Goal: Information Seeking & Learning: Compare options

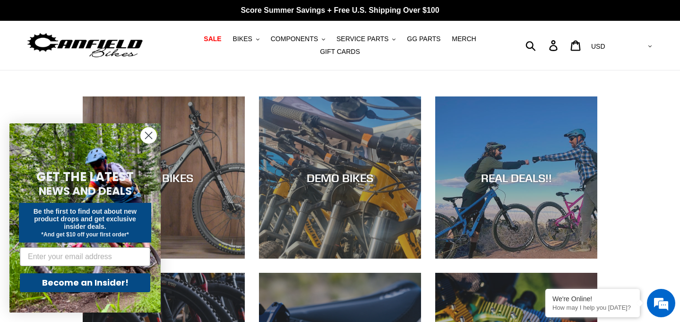
click at [147, 136] on icon "Close dialog" at bounding box center [148, 135] width 7 height 7
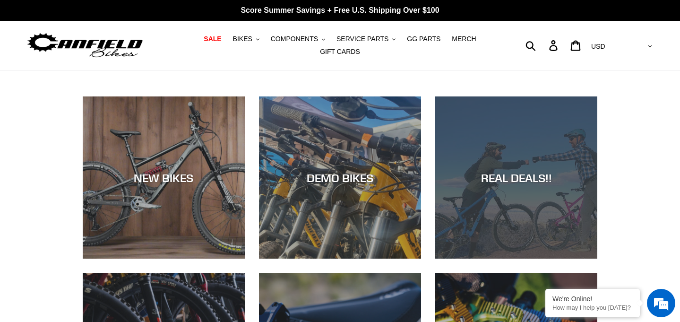
click at [526, 174] on div "REAL DEALS!!" at bounding box center [516, 177] width 162 height 14
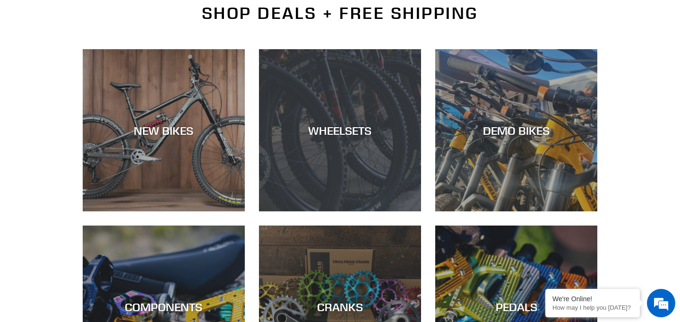
scroll to position [268, 0]
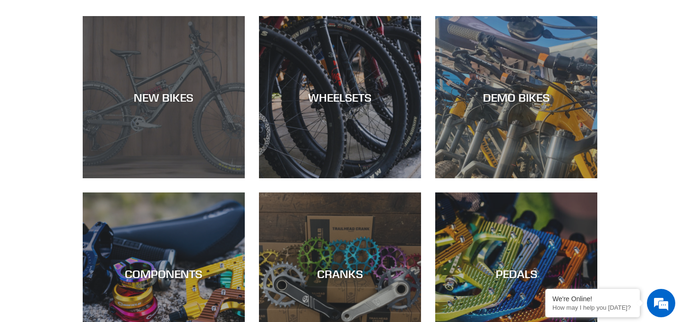
click at [143, 96] on div "NEW BIKES" at bounding box center [164, 97] width 162 height 14
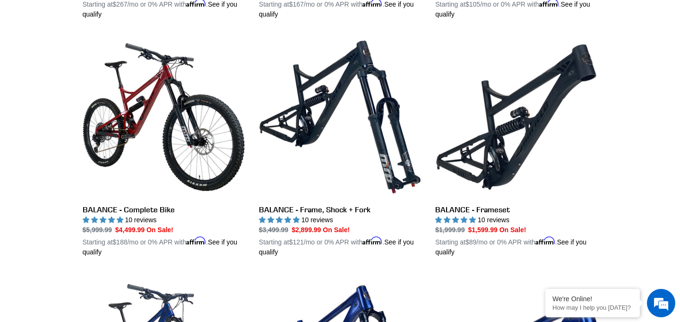
scroll to position [963, 0]
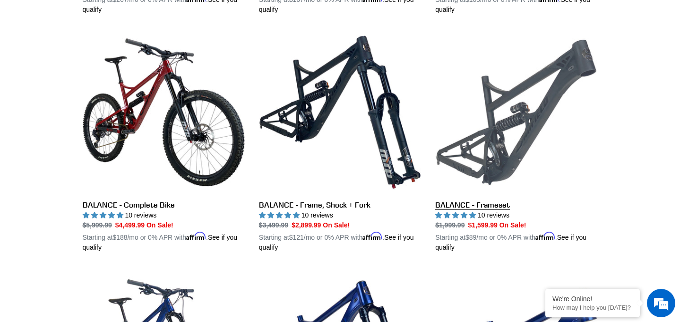
click at [510, 104] on link "BALANCE - Frameset" at bounding box center [516, 141] width 162 height 221
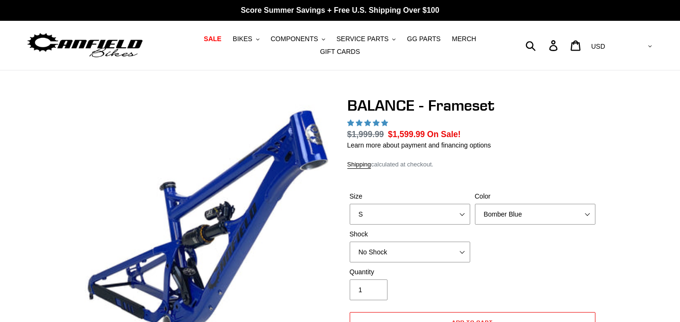
select select "highest-rating"
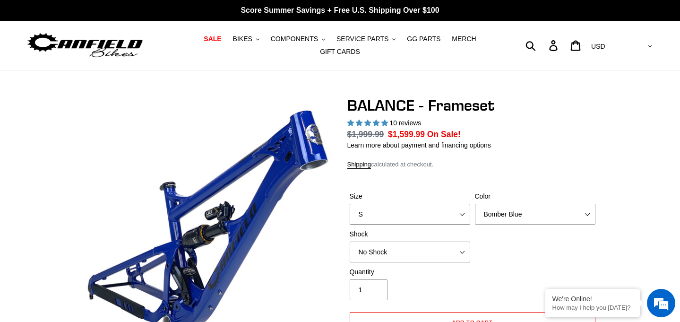
click at [461, 213] on select "S M L XL" at bounding box center [409, 214] width 120 height 21
select select "M"
click at [349, 204] on select "S M L XL" at bounding box center [409, 214] width 120 height 21
click at [520, 215] on select "Bomber Blue Goat's Blood Stealth Black" at bounding box center [535, 214] width 120 height 21
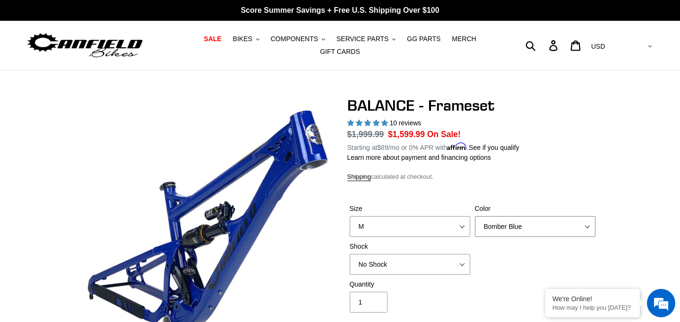
select select "Goat's Blood"
click at [475, 216] on select "Bomber Blue Goat's Blood Stealth Black" at bounding box center [535, 226] width 120 height 21
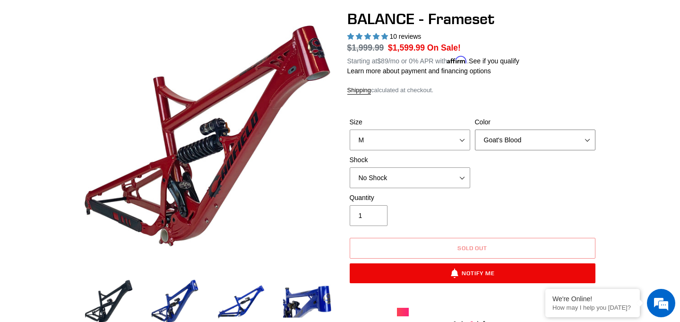
scroll to position [87, 0]
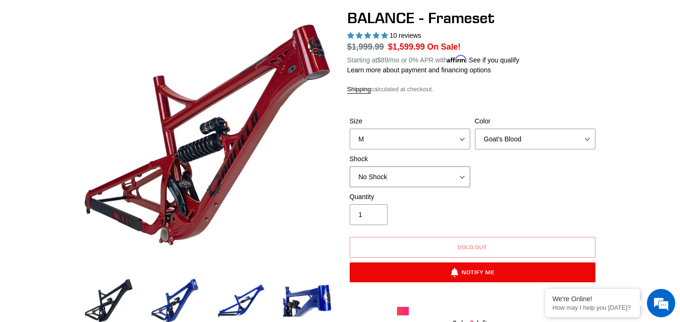
click at [446, 174] on select "No Shock Cane Creek Kitsuma Air Öhlins TTX2 Air EXT Storia V3-S" at bounding box center [409, 176] width 120 height 21
select select "Öhlins TTX2 Air"
click at [349, 166] on select "No Shock Cane Creek Kitsuma Air Öhlins TTX2 Air EXT Storia V3-S" at bounding box center [409, 176] width 120 height 21
click at [565, 194] on div "Quantity 1" at bounding box center [472, 211] width 250 height 38
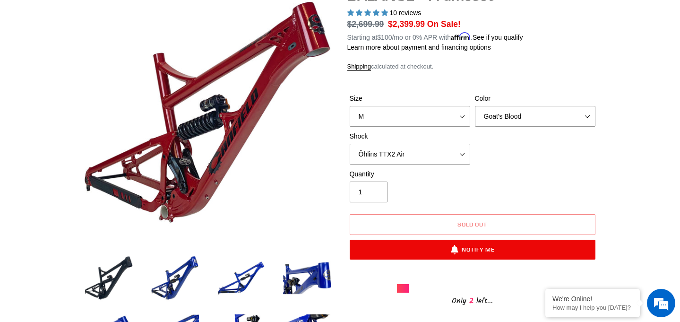
scroll to position [109, 0]
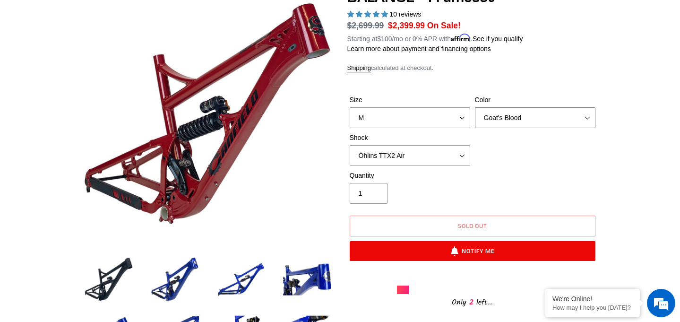
click at [502, 117] on select "Bomber Blue Goat's Blood Stealth Black" at bounding box center [535, 117] width 120 height 21
select select "Stealth Black"
click at [475, 107] on select "Bomber Blue Goat's Blood Stealth Black" at bounding box center [535, 117] width 120 height 21
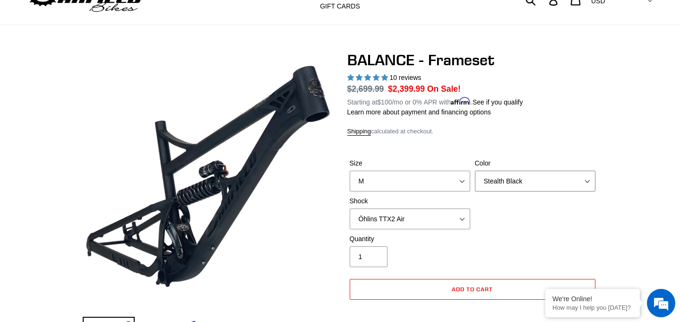
scroll to position [40, 0]
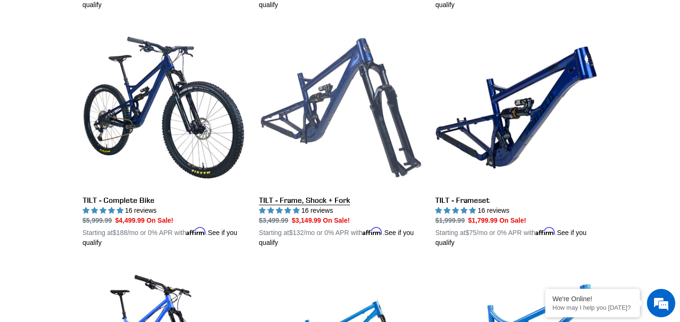
scroll to position [1200, 0]
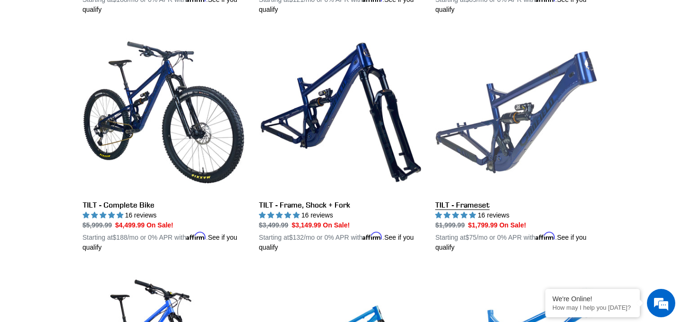
click at [500, 158] on link "TILT - Frameset" at bounding box center [516, 141] width 162 height 221
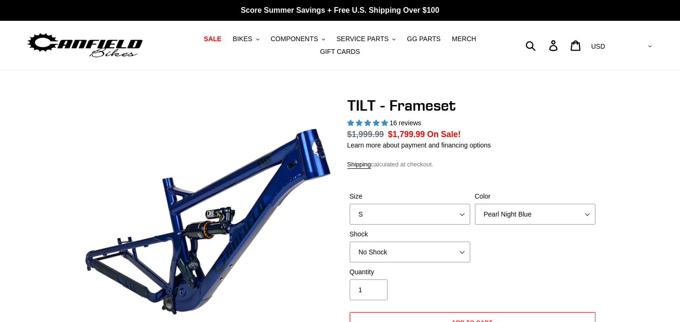
select select "highest-rating"
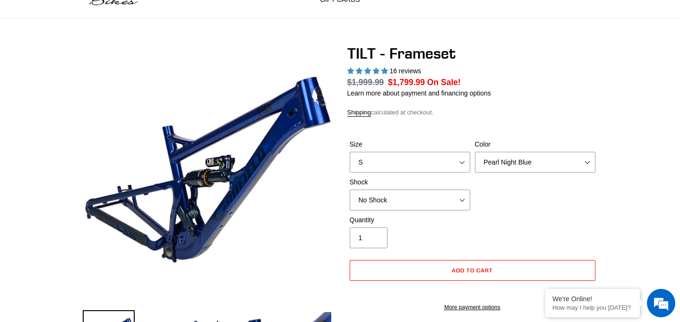
scroll to position [57, 0]
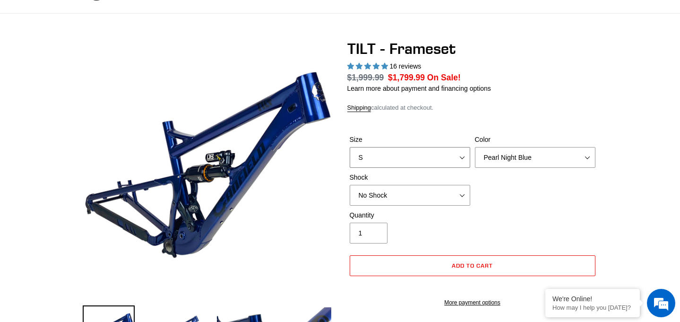
click at [463, 154] on select "S M L XL" at bounding box center [409, 157] width 120 height 21
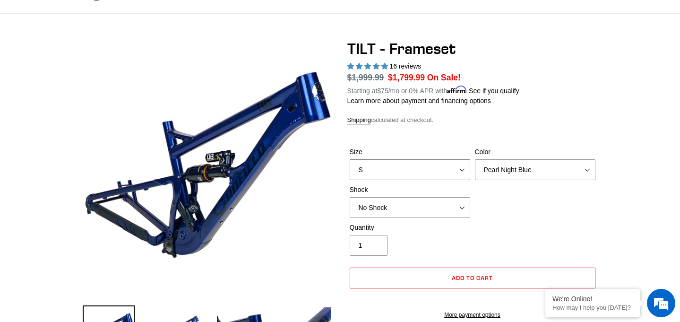
select select "M"
click at [349, 159] on select "S M L XL" at bounding box center [409, 169] width 120 height 21
click at [526, 168] on select "Pearl Night Blue Stealth Silver" at bounding box center [535, 169] width 120 height 21
select select "Stealth Silver"
click at [475, 159] on select "Pearl Night Blue Stealth Silver" at bounding box center [535, 169] width 120 height 21
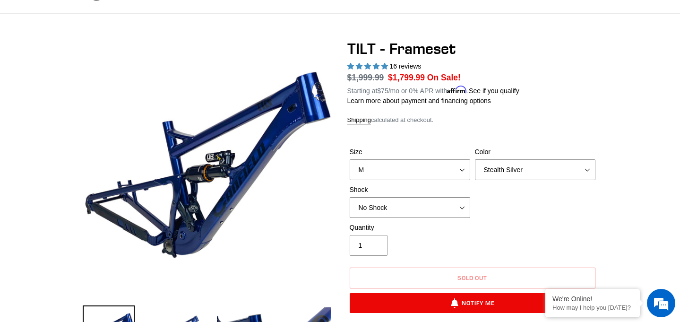
click at [461, 206] on select "No Shock Cane Creek DB Kitsuma Air RockShox Deluxe Ultimate Fox FLOAT X EXT Sto…" at bounding box center [409, 207] width 120 height 21
click at [349, 197] on select "No Shock Cane Creek DB Kitsuma Air RockShox Deluxe Ultimate Fox FLOAT X EXT Sto…" at bounding box center [409, 207] width 120 height 21
click at [483, 230] on div "Quantity 1" at bounding box center [472, 241] width 250 height 38
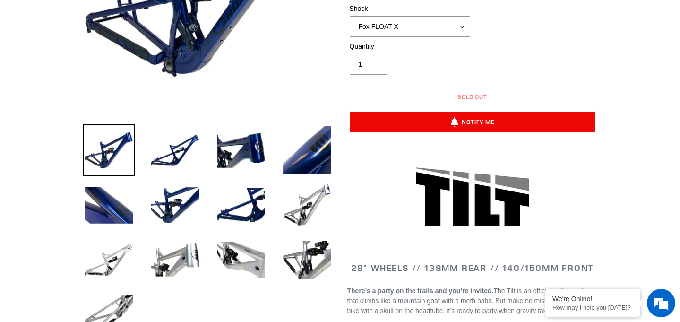
scroll to position [249, 0]
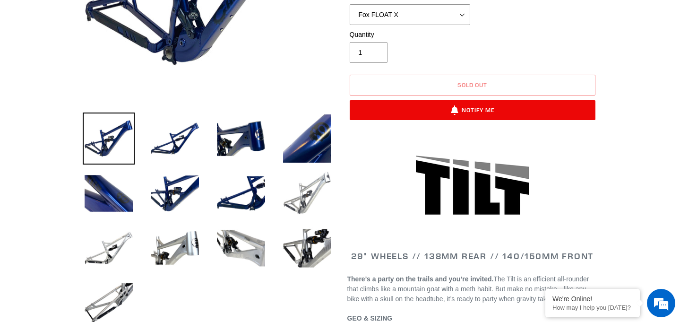
click at [312, 198] on img at bounding box center [307, 193] width 52 height 52
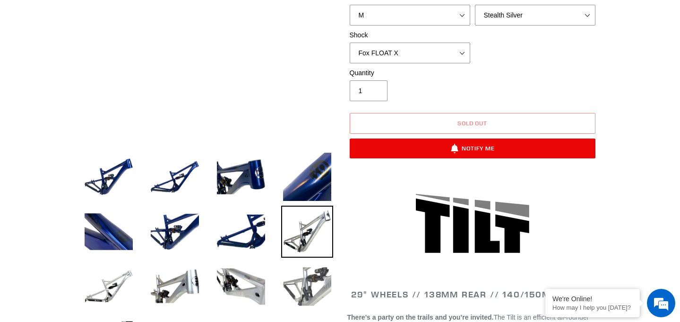
scroll to position [292, 0]
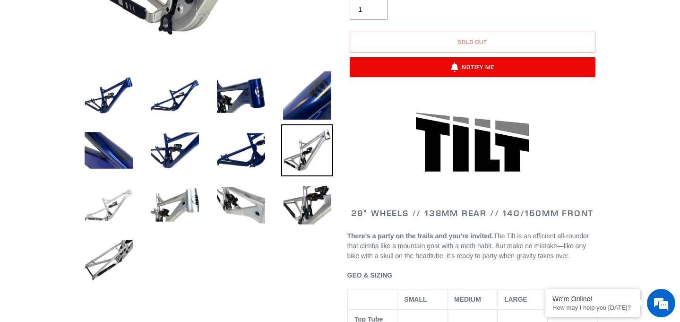
click at [108, 211] on img at bounding box center [109, 205] width 52 height 52
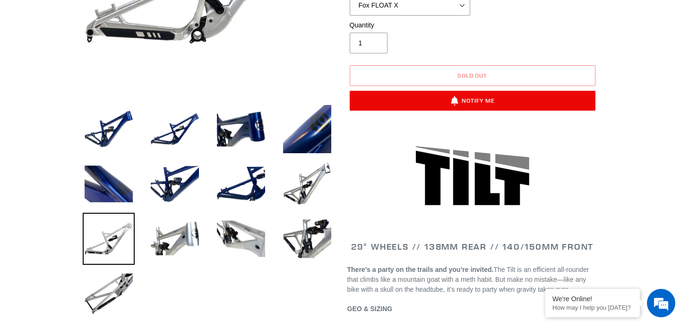
scroll to position [268, 0]
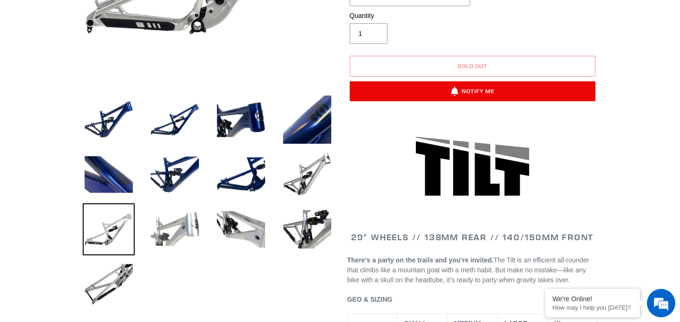
click at [172, 231] on img at bounding box center [175, 229] width 52 height 52
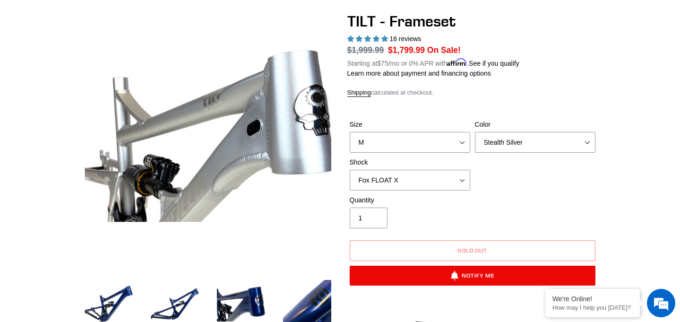
scroll to position [109, 0]
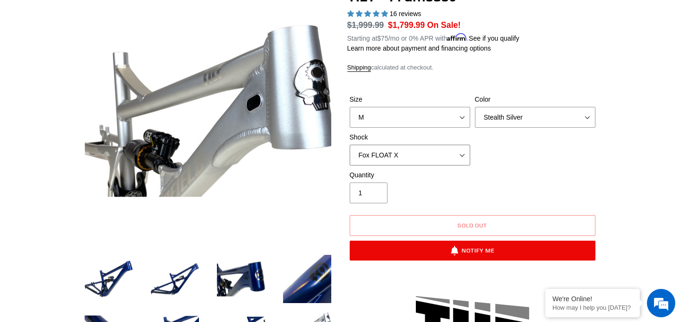
click at [431, 150] on select "No Shock Cane Creek DB Kitsuma Air RockShox Deluxe Ultimate Fox FLOAT X EXT Sto…" at bounding box center [409, 155] width 120 height 21
click at [349, 145] on select "No Shock Cane Creek DB Kitsuma Air RockShox Deluxe Ultimate Fox FLOAT X EXT Sto…" at bounding box center [409, 155] width 120 height 21
click at [451, 185] on div "Quantity 1" at bounding box center [409, 186] width 125 height 33
click at [417, 154] on select "No Shock Cane Creek DB Kitsuma Air RockShox Deluxe Ultimate Fox FLOAT X EXT Sto…" at bounding box center [409, 155] width 120 height 21
select select "EXT Storia Lok V3"
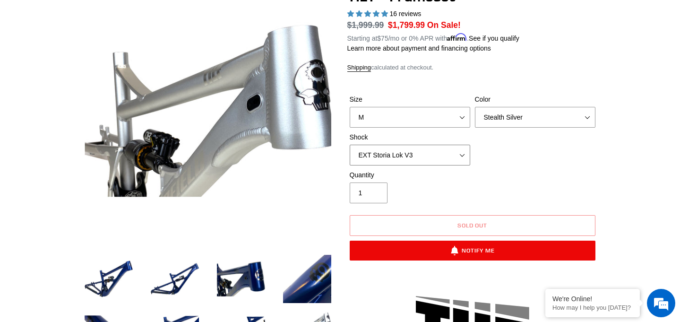
click at [349, 145] on select "No Shock Cane Creek DB Kitsuma Air RockShox Deluxe Ultimate Fox FLOAT X EXT Sto…" at bounding box center [409, 155] width 120 height 21
click at [417, 200] on div "Quantity 1" at bounding box center [409, 186] width 125 height 33
click at [426, 115] on select "S M L XL" at bounding box center [409, 117] width 120 height 21
click at [349, 107] on select "S M L XL" at bounding box center [409, 117] width 120 height 21
click at [457, 114] on select "S M L XL" at bounding box center [409, 117] width 120 height 21
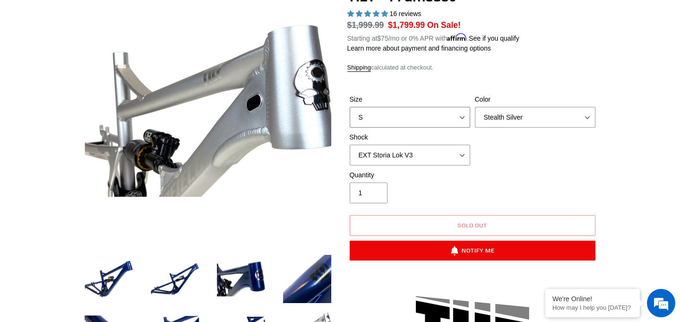
select select "XL"
click at [349, 107] on select "S M L XL" at bounding box center [409, 117] width 120 height 21
click at [456, 191] on div "Quantity 1" at bounding box center [409, 186] width 125 height 33
click at [461, 153] on select "No Shock Cane Creek DB Kitsuma Air RockShox Deluxe Ultimate Fox FLOAT X EXT Sto…" at bounding box center [409, 155] width 120 height 21
select select "No Shock"
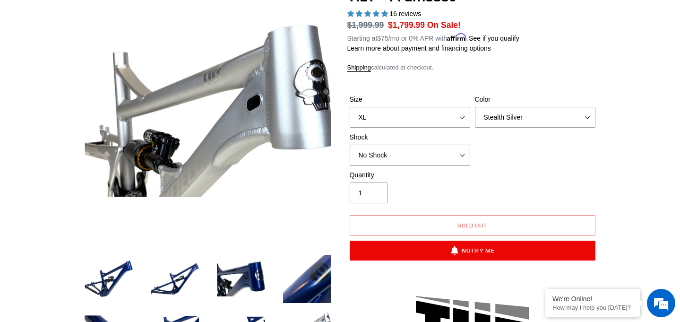
click at [349, 145] on select "No Shock Cane Creek DB Kitsuma Air RockShox Deluxe Ultimate Fox FLOAT X EXT Sto…" at bounding box center [409, 155] width 120 height 21
click at [445, 184] on div "Quantity 1" at bounding box center [409, 186] width 125 height 33
click at [502, 117] on select "Pearl Night Blue Stealth Silver" at bounding box center [535, 117] width 120 height 21
select select "Pearl Night Blue"
click at [475, 107] on select "Pearl Night Blue Stealth Silver" at bounding box center [535, 117] width 120 height 21
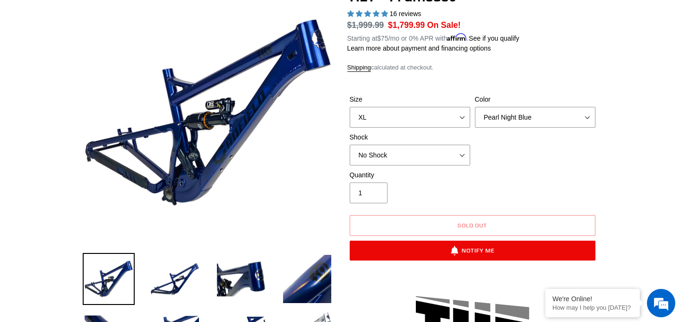
click at [430, 186] on div "Quantity 1" at bounding box center [409, 186] width 125 height 33
click at [461, 114] on select "S M L XL" at bounding box center [409, 117] width 120 height 21
select select "M"
click at [349, 107] on select "S M L XL" at bounding box center [409, 117] width 120 height 21
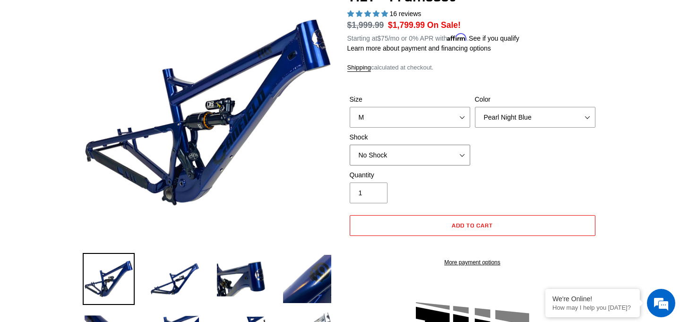
click at [460, 154] on select "No Shock Cane Creek DB Kitsuma Air RockShox Deluxe Ultimate Fox FLOAT X EXT Sto…" at bounding box center [409, 155] width 120 height 21
click at [349, 145] on select "No Shock Cane Creek DB Kitsuma Air RockShox Deluxe Ultimate Fox FLOAT X EXT Sto…" at bounding box center [409, 155] width 120 height 21
click at [461, 153] on select "No Shock Cane Creek DB Kitsuma Air RockShox Deluxe Ultimate Fox FLOAT X EXT Sto…" at bounding box center [409, 155] width 120 height 21
click at [349, 145] on select "No Shock Cane Creek DB Kitsuma Air RockShox Deluxe Ultimate Fox FLOAT X EXT Sto…" at bounding box center [409, 155] width 120 height 21
click at [461, 153] on select "No Shock Cane Creek DB Kitsuma Air RockShox Deluxe Ultimate Fox FLOAT X EXT Sto…" at bounding box center [409, 155] width 120 height 21
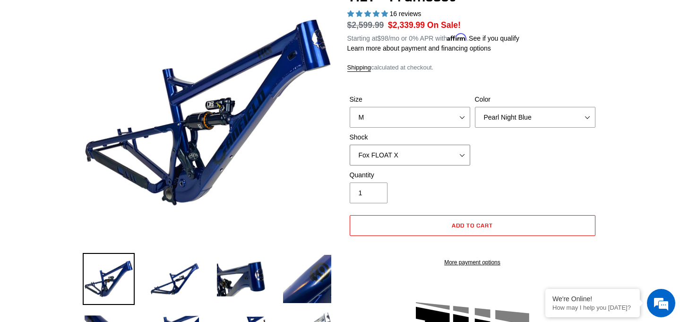
select select "No Shock"
click at [349, 145] on select "No Shock Cane Creek DB Kitsuma Air RockShox Deluxe Ultimate Fox FLOAT X EXT Sto…" at bounding box center [409, 155] width 120 height 21
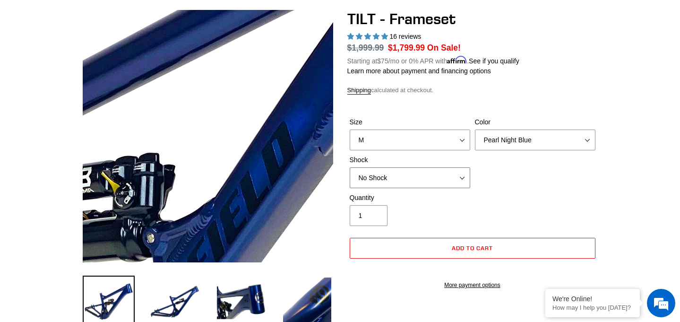
scroll to position [87, 0]
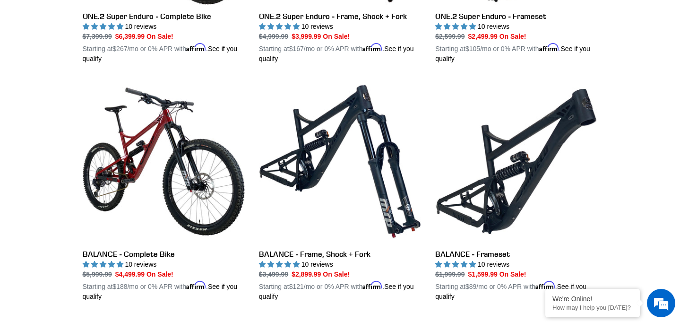
scroll to position [906, 0]
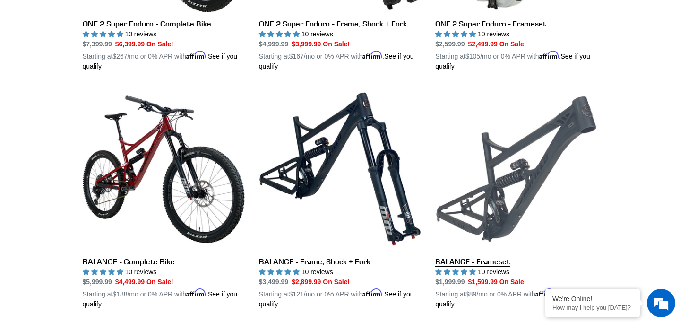
click at [503, 185] on link "BALANCE - Frameset" at bounding box center [516, 198] width 162 height 221
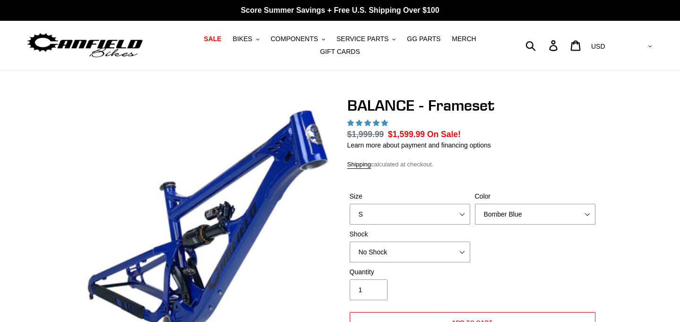
select select "highest-rating"
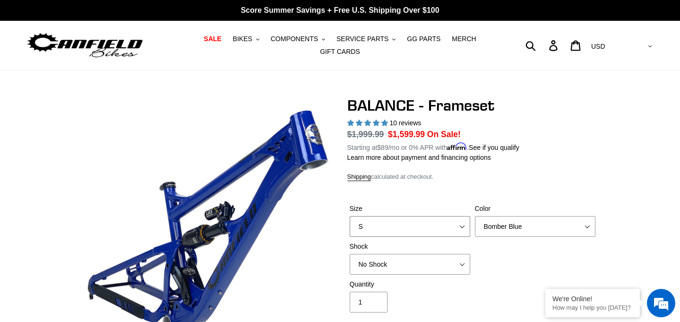
click at [460, 227] on select "S M L XL" at bounding box center [409, 226] width 120 height 21
select select "M"
click at [349, 216] on select "S M L XL" at bounding box center [409, 226] width 120 height 21
click at [498, 269] on div "Size S M L XL Color Bomber Blue Goat's Blood Stealth Black Shock No Shock" at bounding box center [472, 242] width 250 height 76
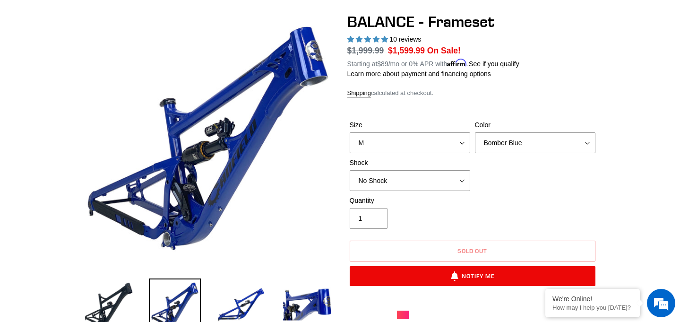
scroll to position [86, 0]
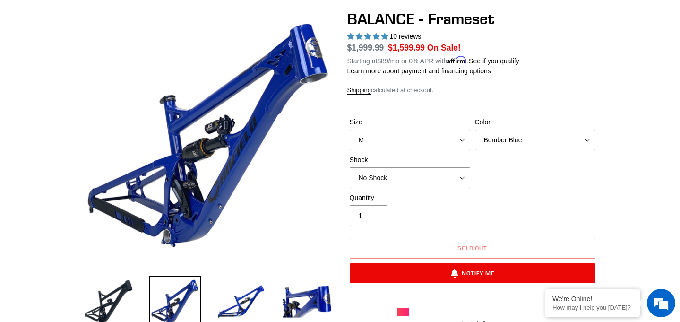
click at [502, 138] on select "Bomber Blue Goat's Blood Stealth Black" at bounding box center [535, 139] width 120 height 21
select select "Stealth Black"
click at [475, 129] on select "Bomber Blue Goat's Blood Stealth Black" at bounding box center [535, 139] width 120 height 21
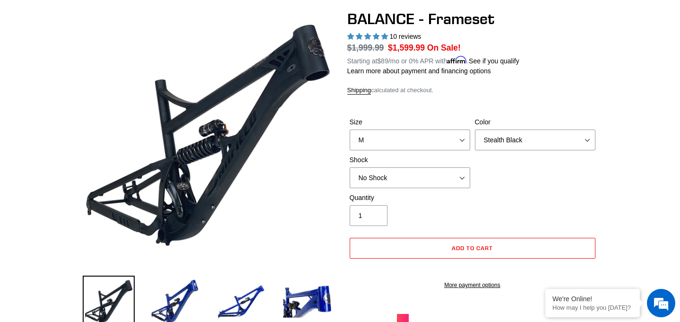
click at [583, 193] on div "Quantity 1" at bounding box center [472, 212] width 250 height 38
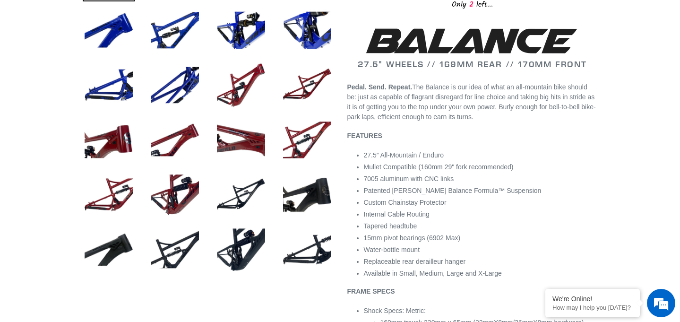
scroll to position [427, 0]
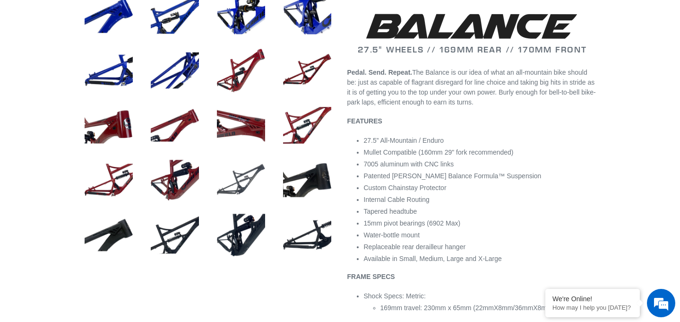
click at [225, 191] on img at bounding box center [241, 180] width 52 height 52
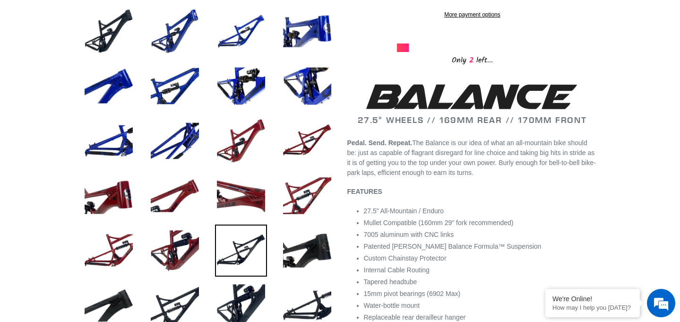
scroll to position [358, 0]
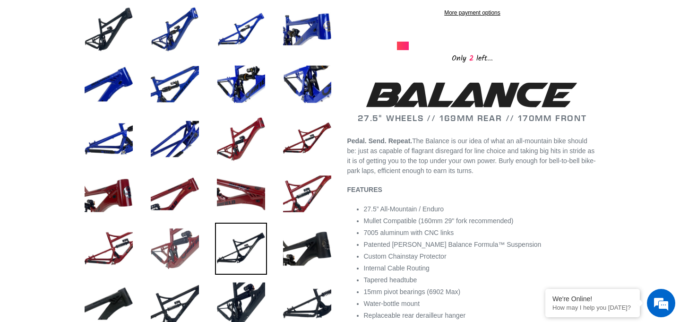
click at [170, 254] on img at bounding box center [175, 248] width 52 height 52
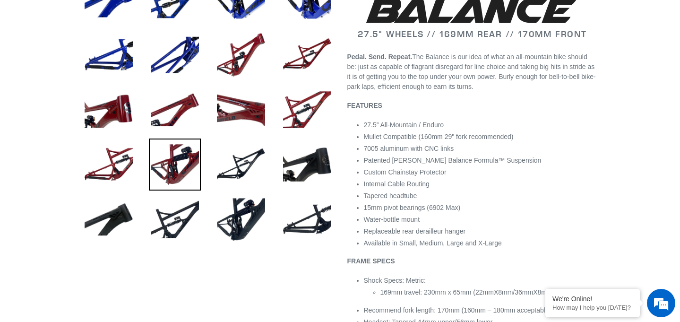
scroll to position [444, 0]
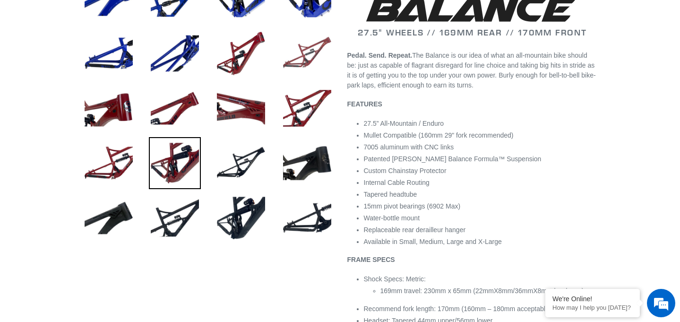
click at [305, 53] on img at bounding box center [307, 53] width 52 height 52
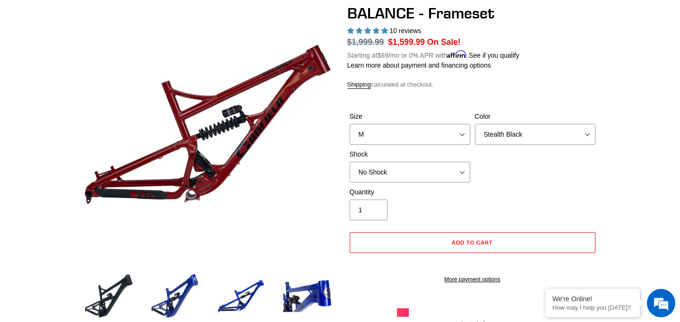
scroll to position [70, 0]
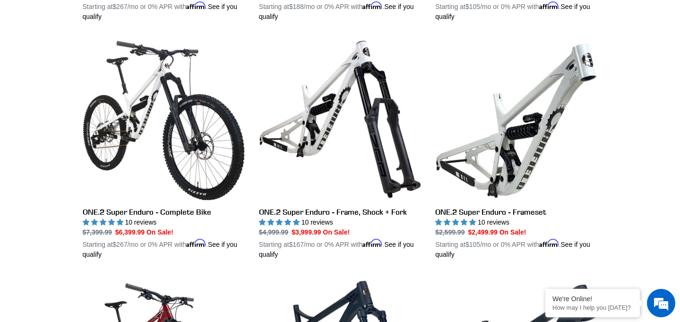
scroll to position [718, 0]
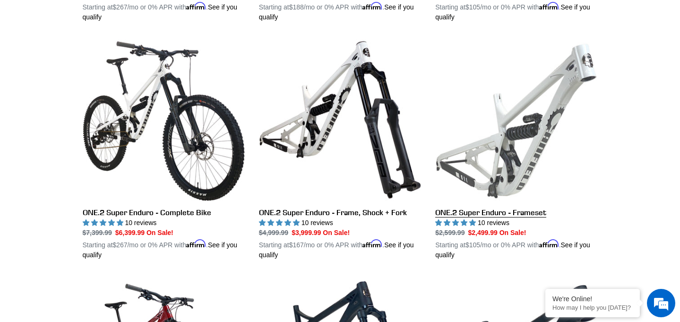
click at [495, 146] on link "ONE.2 Super Enduro - Frameset" at bounding box center [516, 149] width 162 height 221
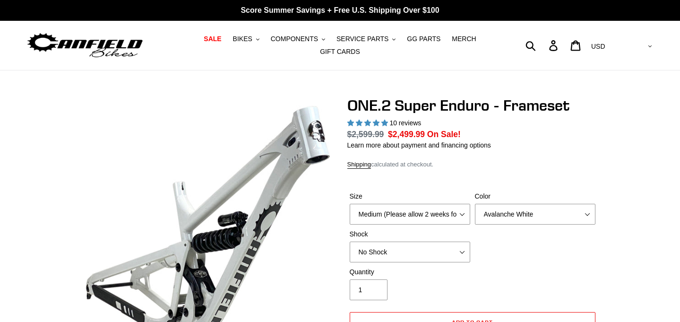
select select "highest-rating"
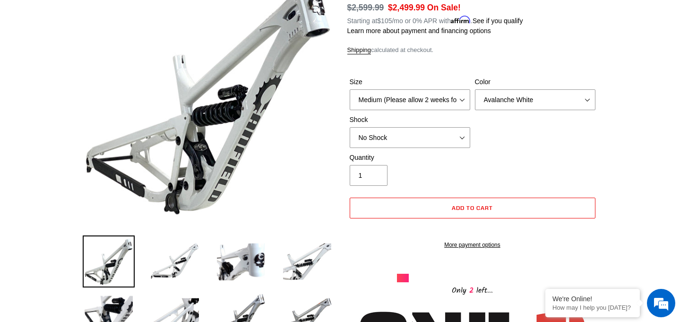
scroll to position [124, 0]
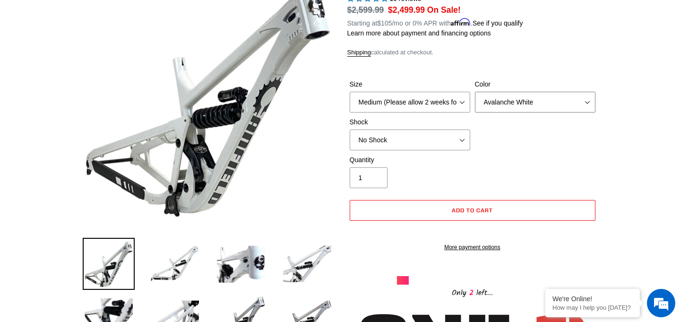
click at [525, 98] on select "Avalanche White Bentonite Grey" at bounding box center [535, 102] width 120 height 21
select select "Bentonite Grey"
click at [475, 92] on select "Avalanche White Bentonite Grey" at bounding box center [535, 102] width 120 height 21
